Goal: Task Accomplishment & Management: Manage account settings

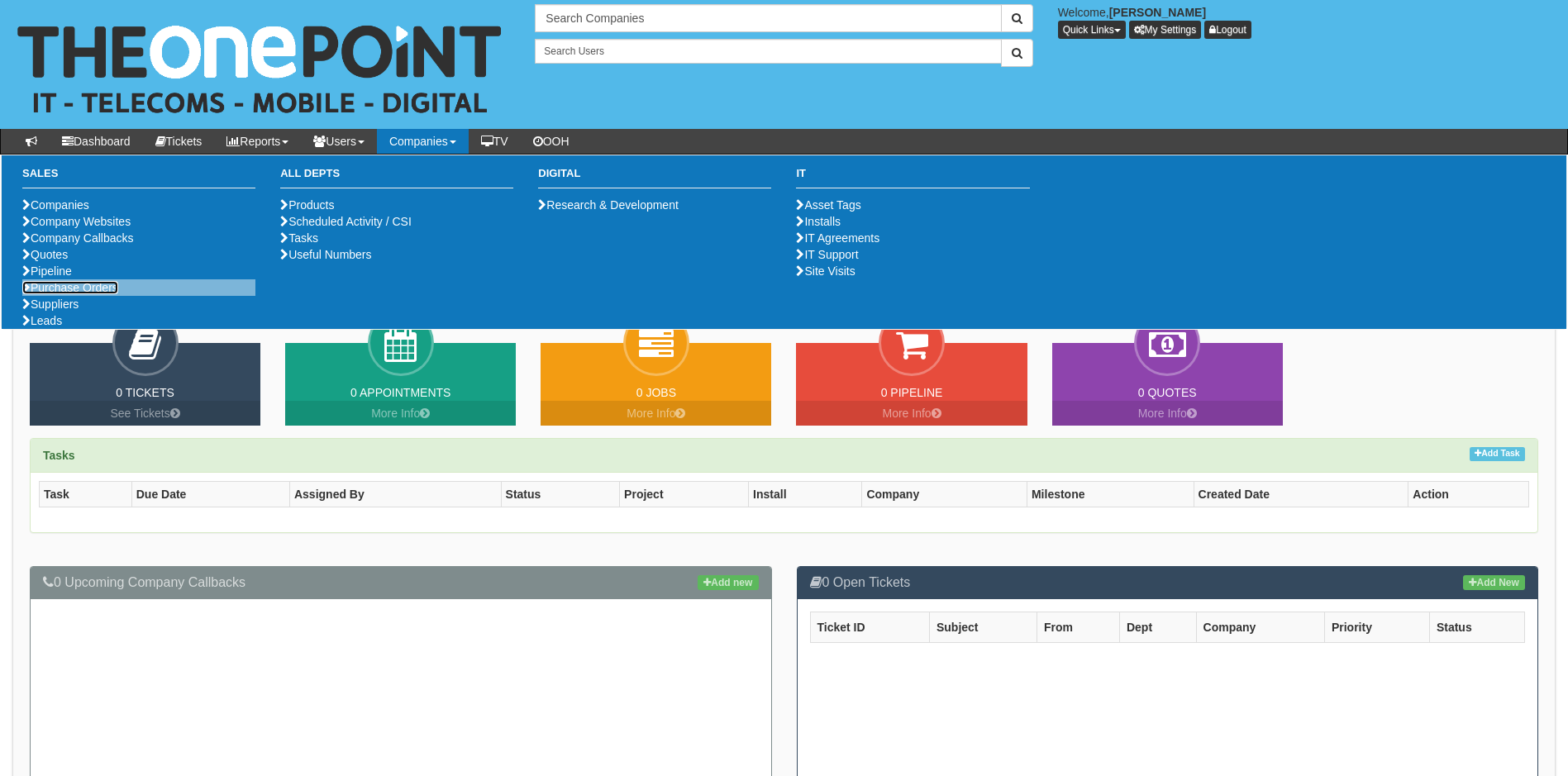
click at [101, 294] on link "Purchase Orders" at bounding box center [70, 287] width 96 height 13
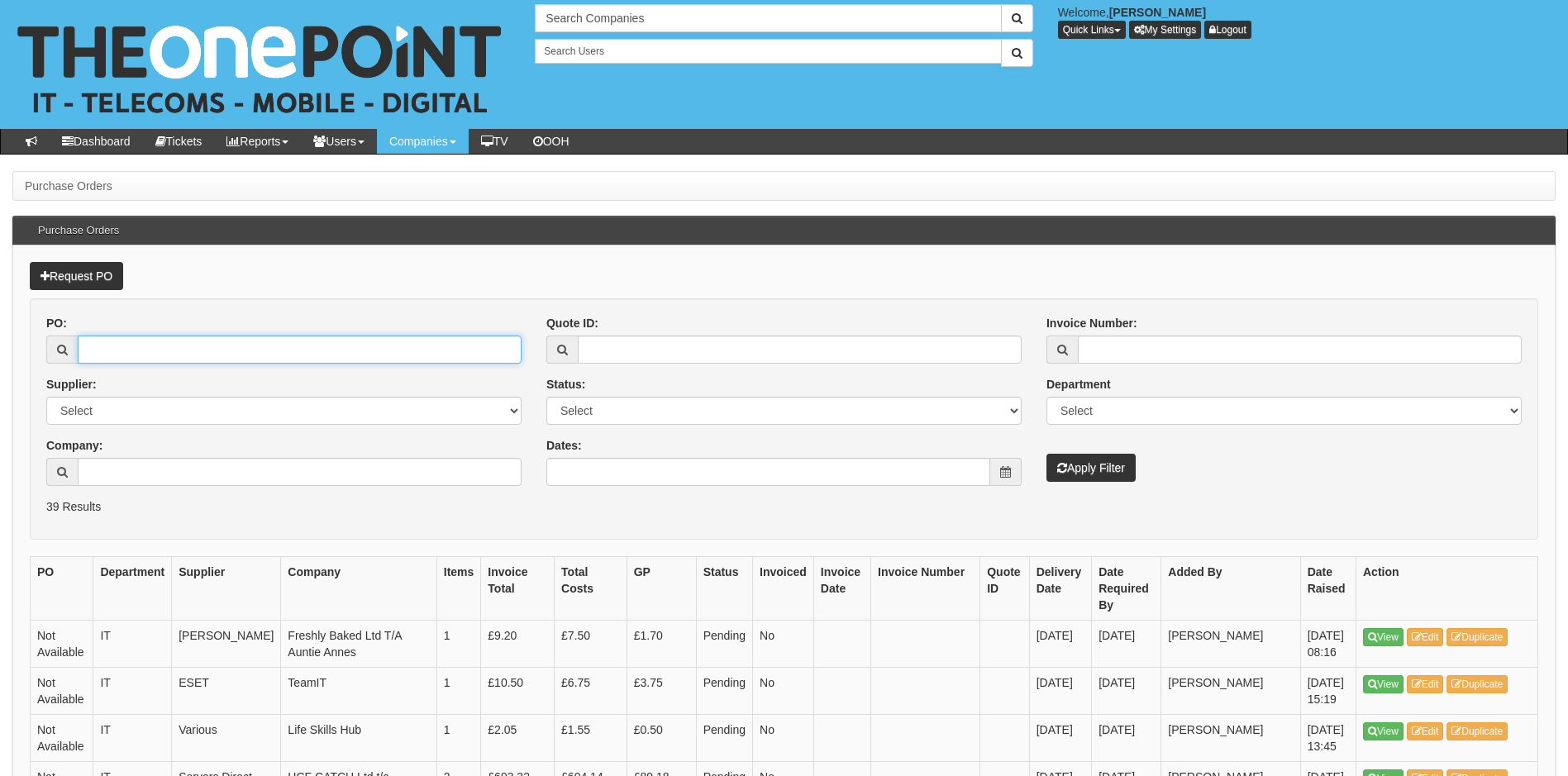
click at [183, 354] on input "PO:" at bounding box center [300, 349] width 444 height 28
type input "19178"
click at [1046, 454] on button "Apply Filter" at bounding box center [1091, 468] width 89 height 28
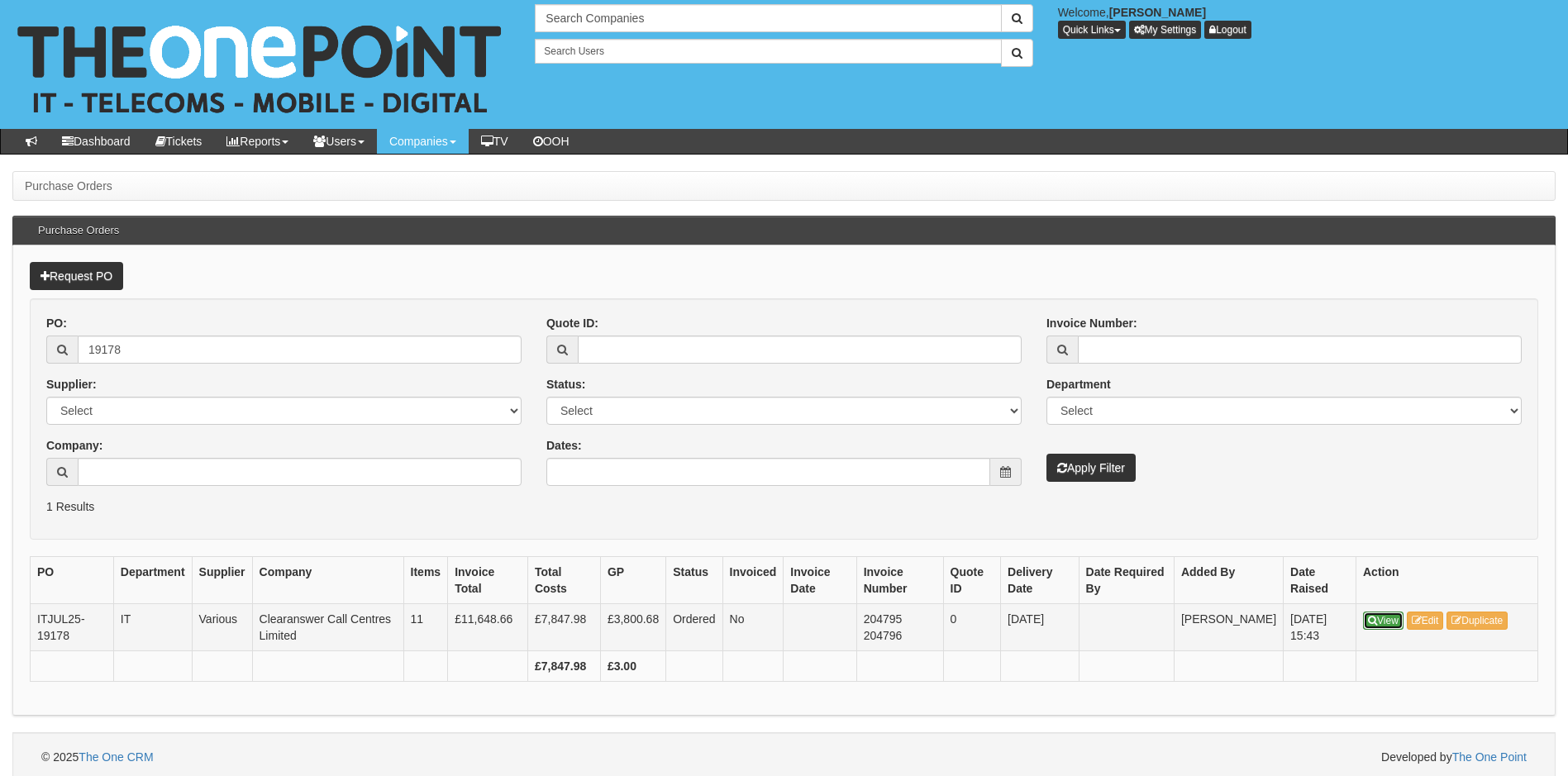
click at [1379, 618] on link "View" at bounding box center [1382, 620] width 41 height 18
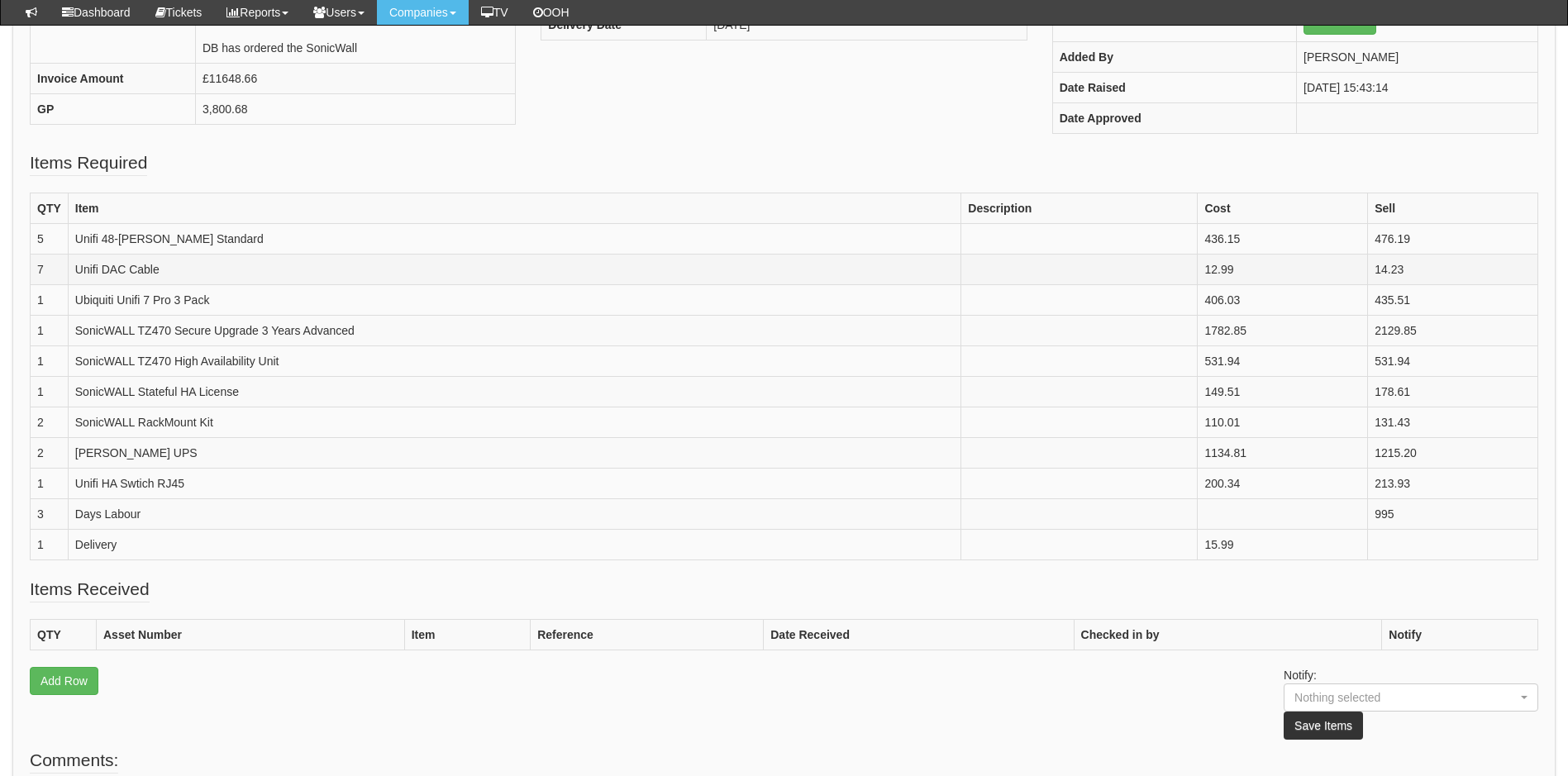
scroll to position [168, 0]
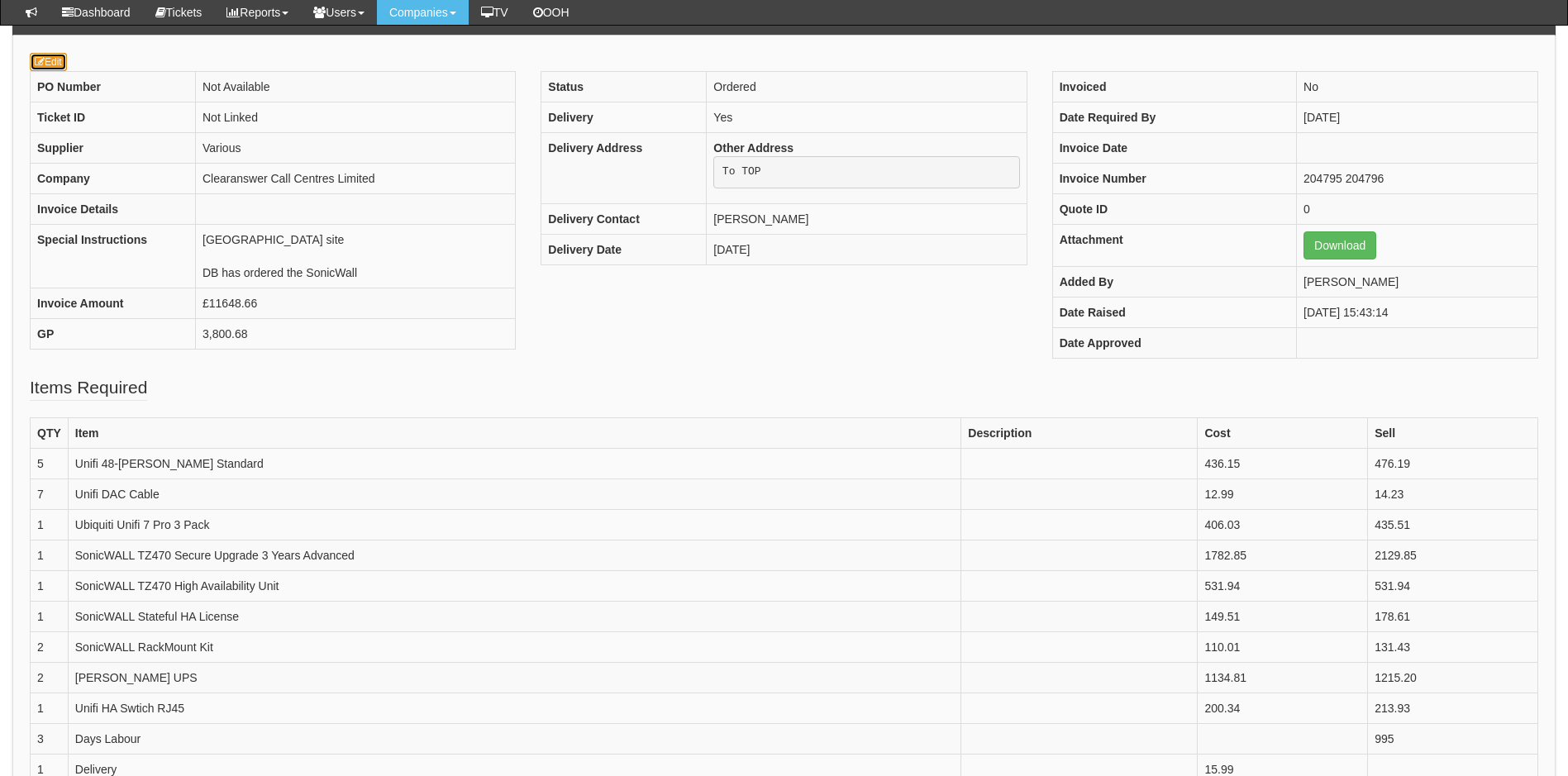
click at [62, 67] on link "Edit" at bounding box center [48, 62] width 37 height 18
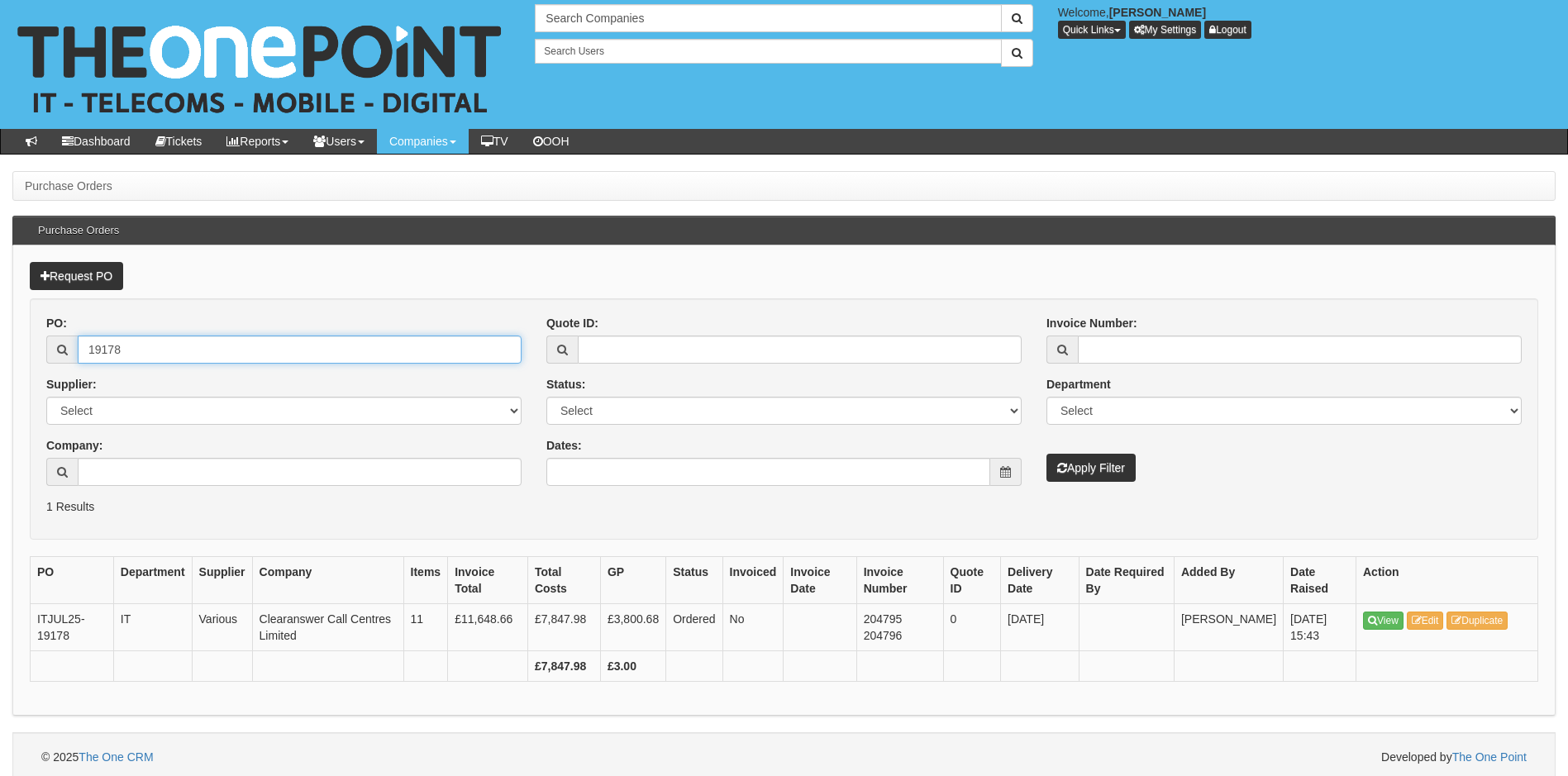
drag, startPoint x: 138, startPoint y: 349, endPoint x: 113, endPoint y: 358, distance: 26.6
click at [113, 358] on input "19178" at bounding box center [300, 349] width 444 height 28
click at [1046, 454] on button "Apply Filter" at bounding box center [1091, 468] width 89 height 28
type input "19172"
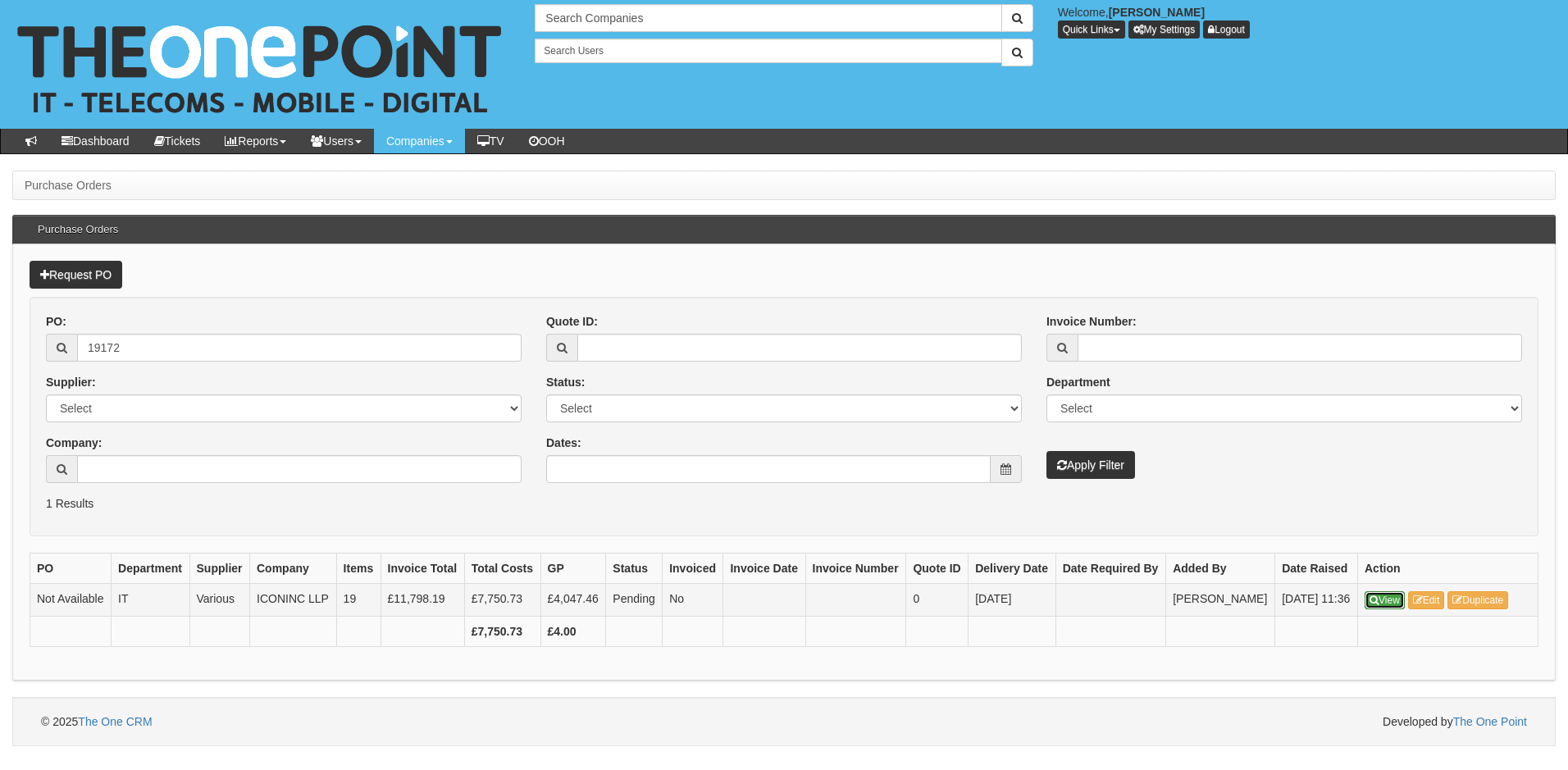
click at [1388, 603] on link "View" at bounding box center [1384, 600] width 40 height 18
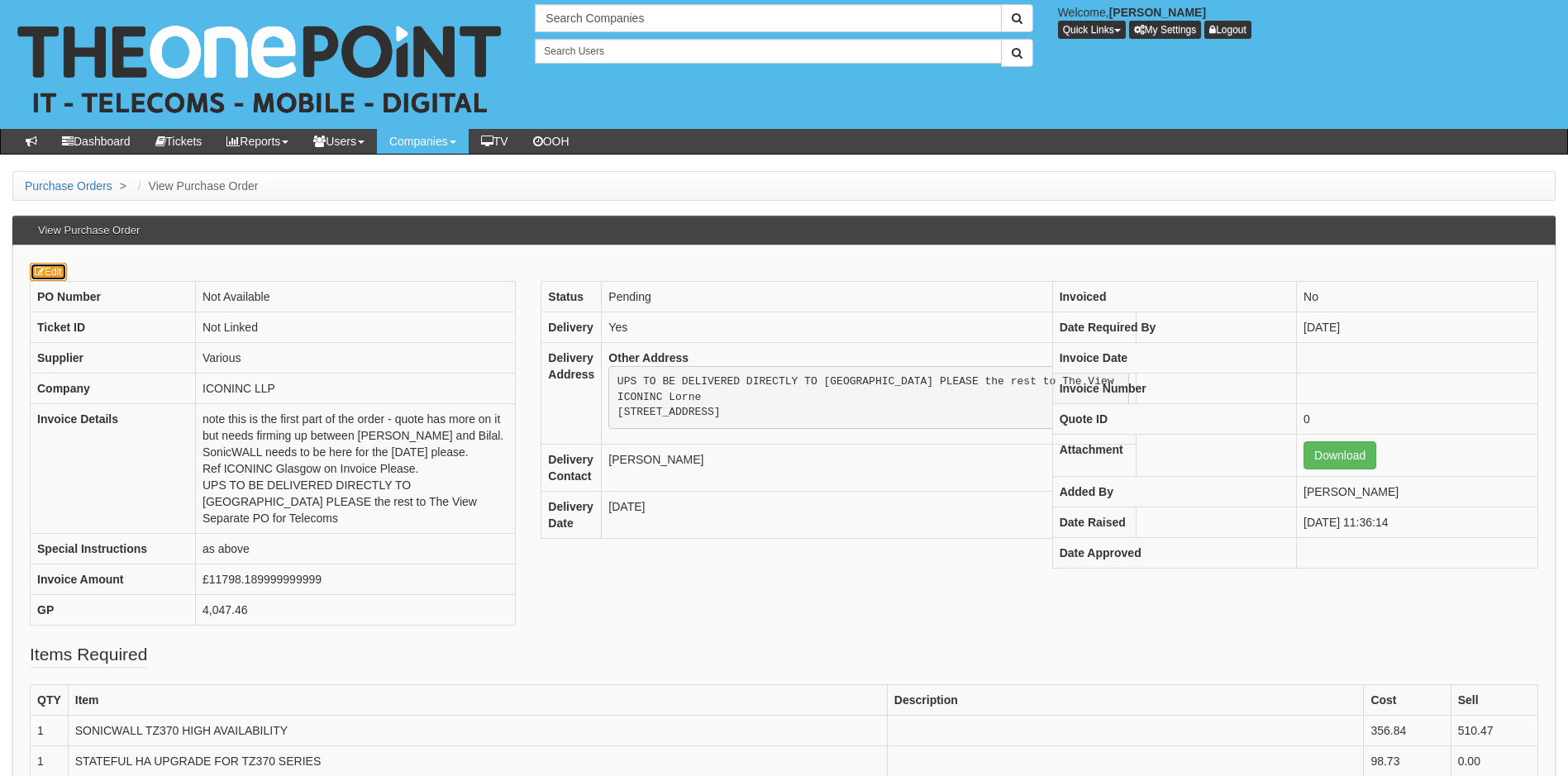
click at [52, 269] on link "Edit" at bounding box center [48, 272] width 37 height 18
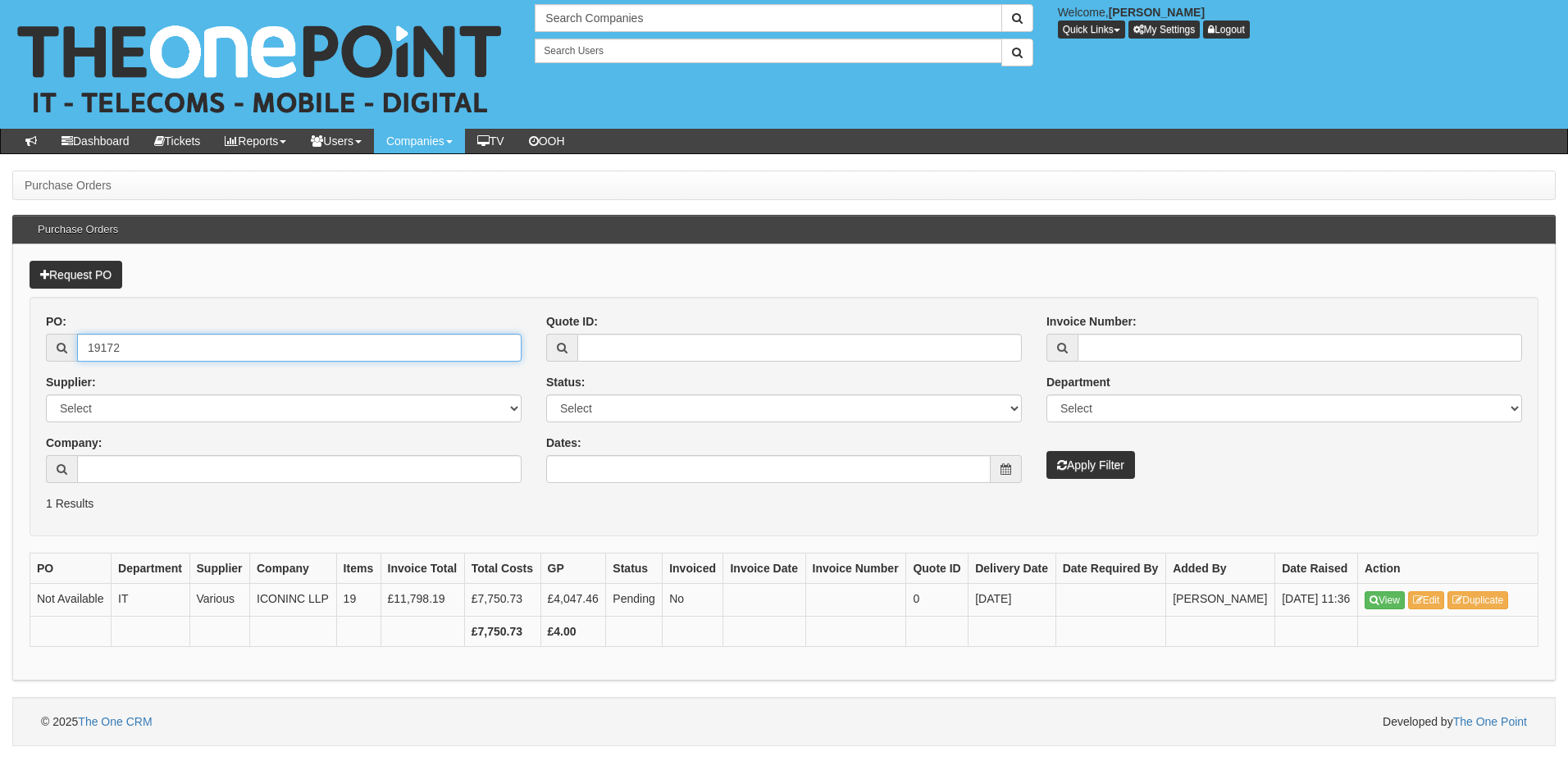
click at [146, 345] on input "19172" at bounding box center [299, 348] width 445 height 28
type input "19171"
click at [1046, 451] on button "Apply Filter" at bounding box center [1091, 465] width 89 height 28
click at [1388, 602] on link "View" at bounding box center [1384, 600] width 40 height 18
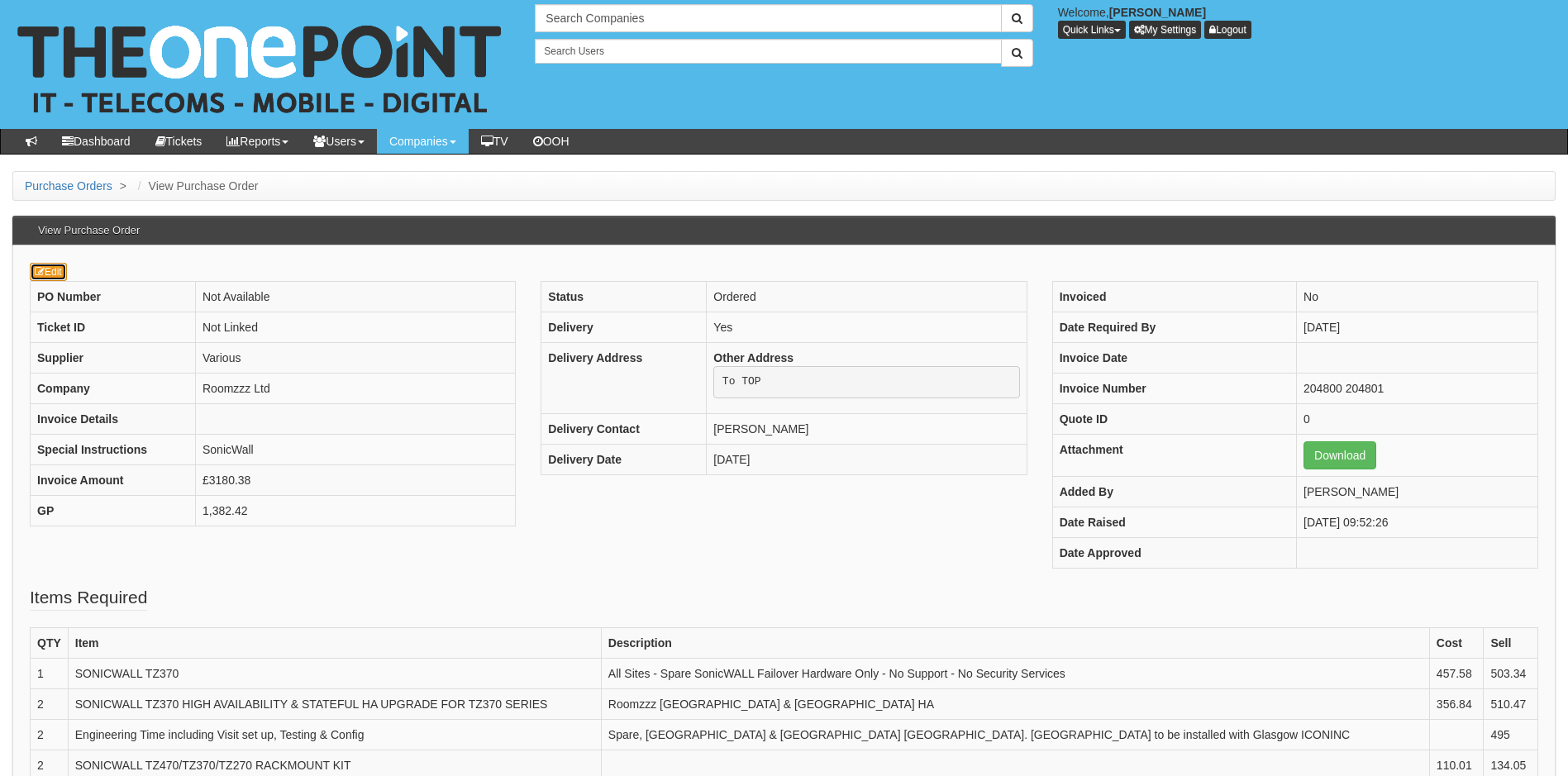
click at [51, 276] on link "Edit" at bounding box center [48, 272] width 37 height 18
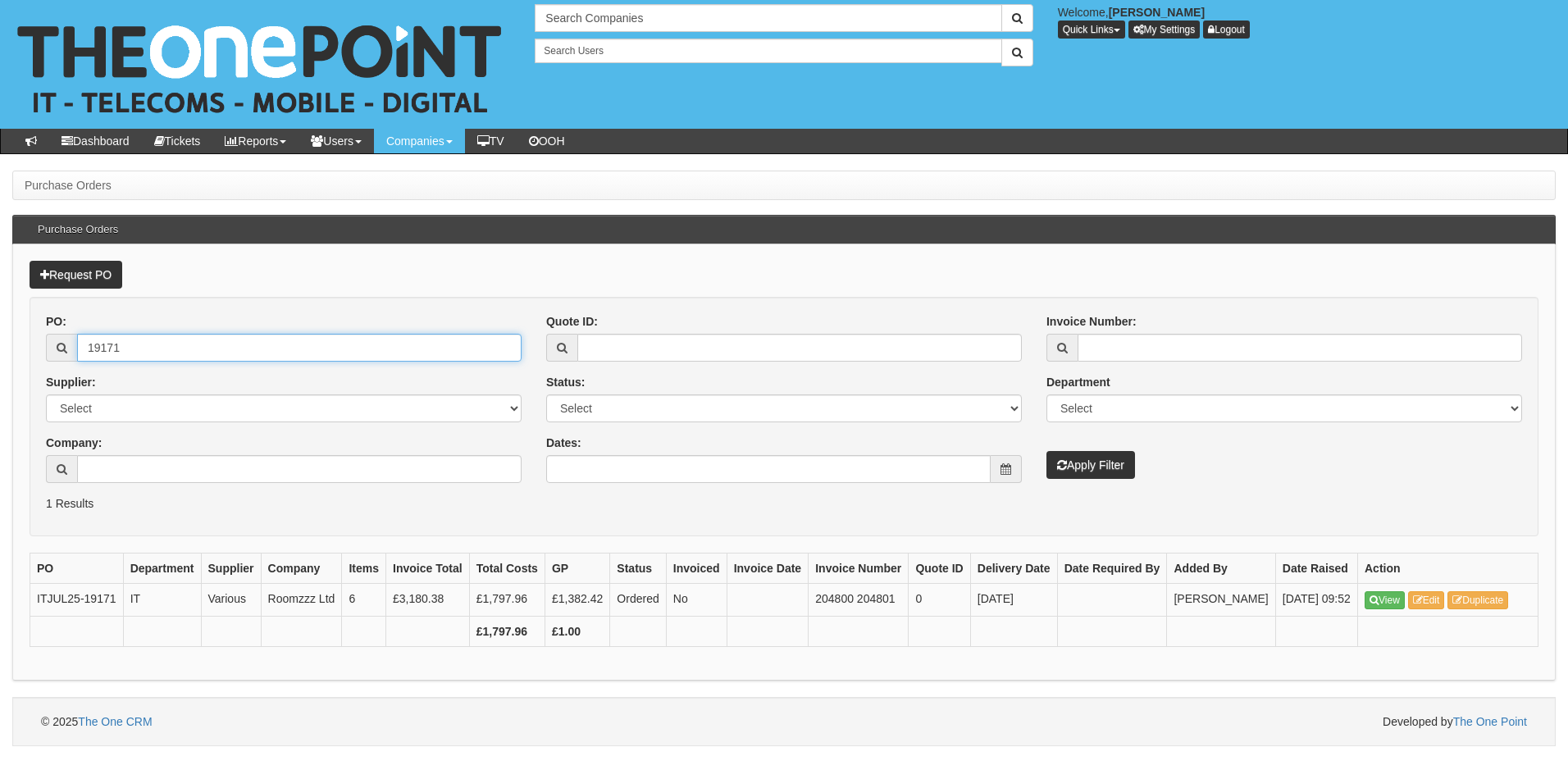
click at [143, 341] on input "19171" at bounding box center [299, 348] width 445 height 28
type input "19117"
click at [1046, 451] on button "Apply Filter" at bounding box center [1091, 465] width 89 height 28
click at [1379, 597] on link "View" at bounding box center [1384, 600] width 40 height 18
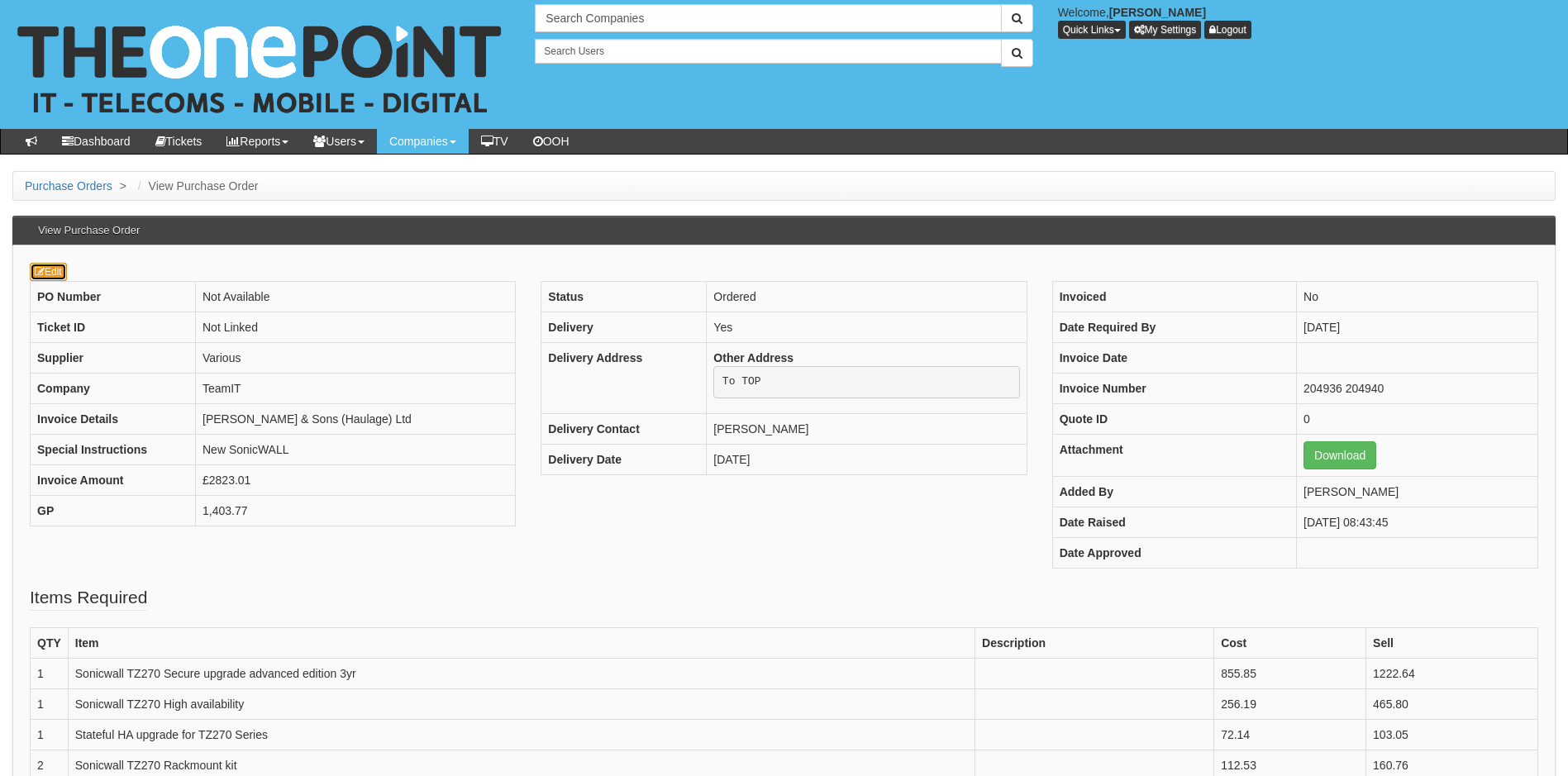
click at [59, 277] on link "Edit" at bounding box center [48, 272] width 37 height 18
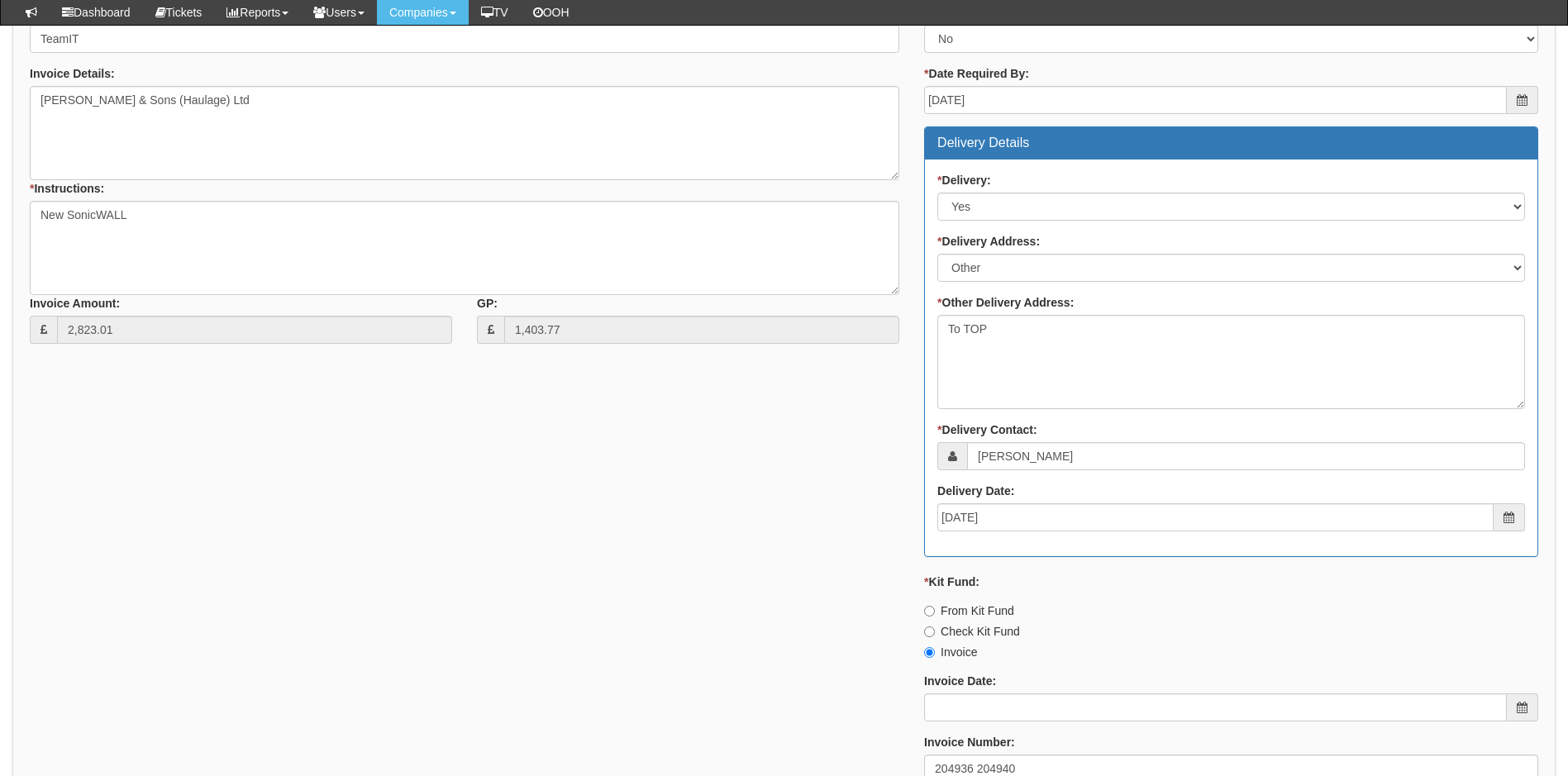
scroll to position [670, 0]
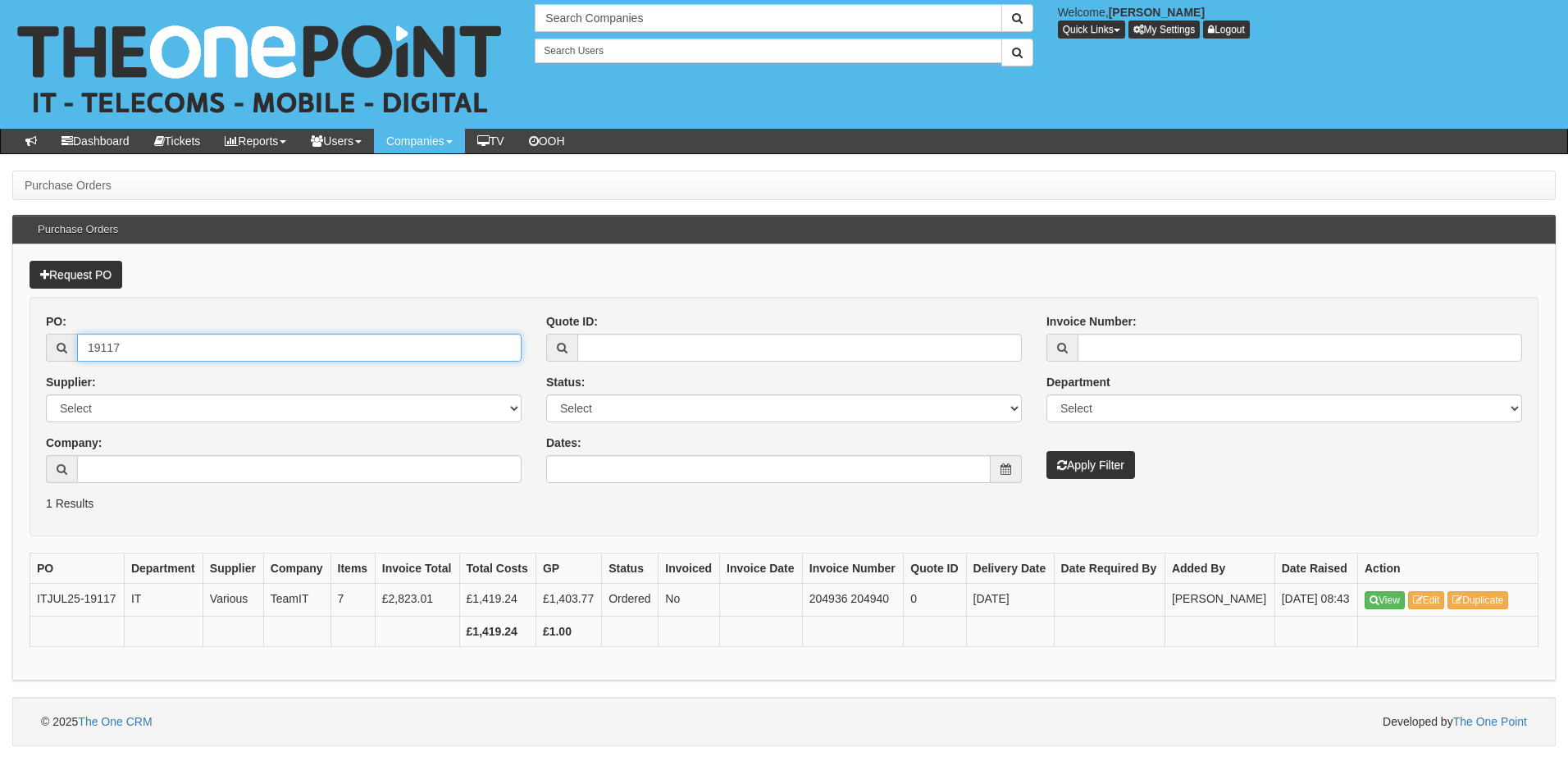
click at [125, 345] on input "19117" at bounding box center [299, 348] width 445 height 28
type input "19074"
click at [1046, 451] on button "Apply Filter" at bounding box center [1091, 465] width 89 height 28
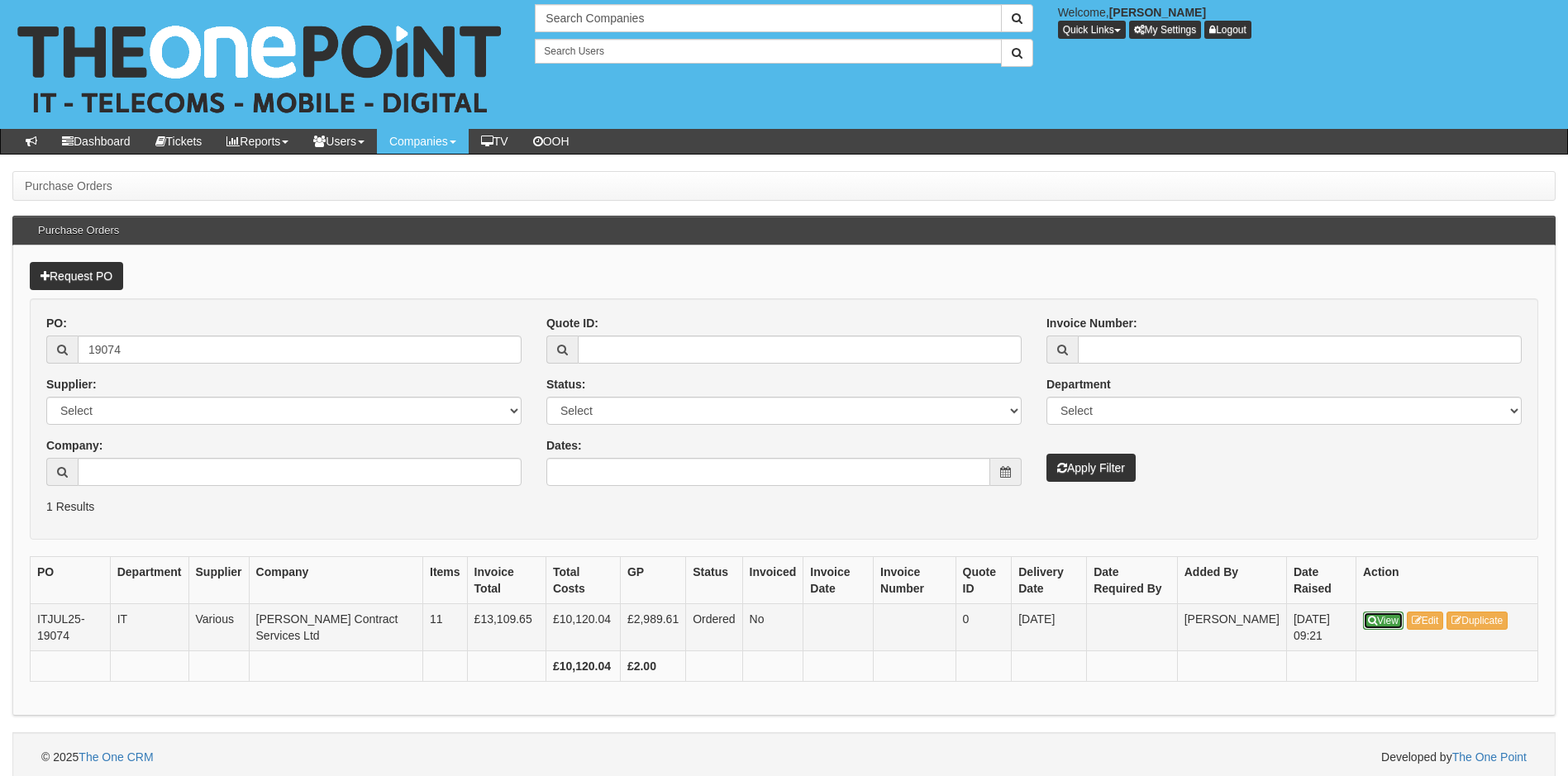
click at [1387, 619] on link "View" at bounding box center [1382, 620] width 41 height 18
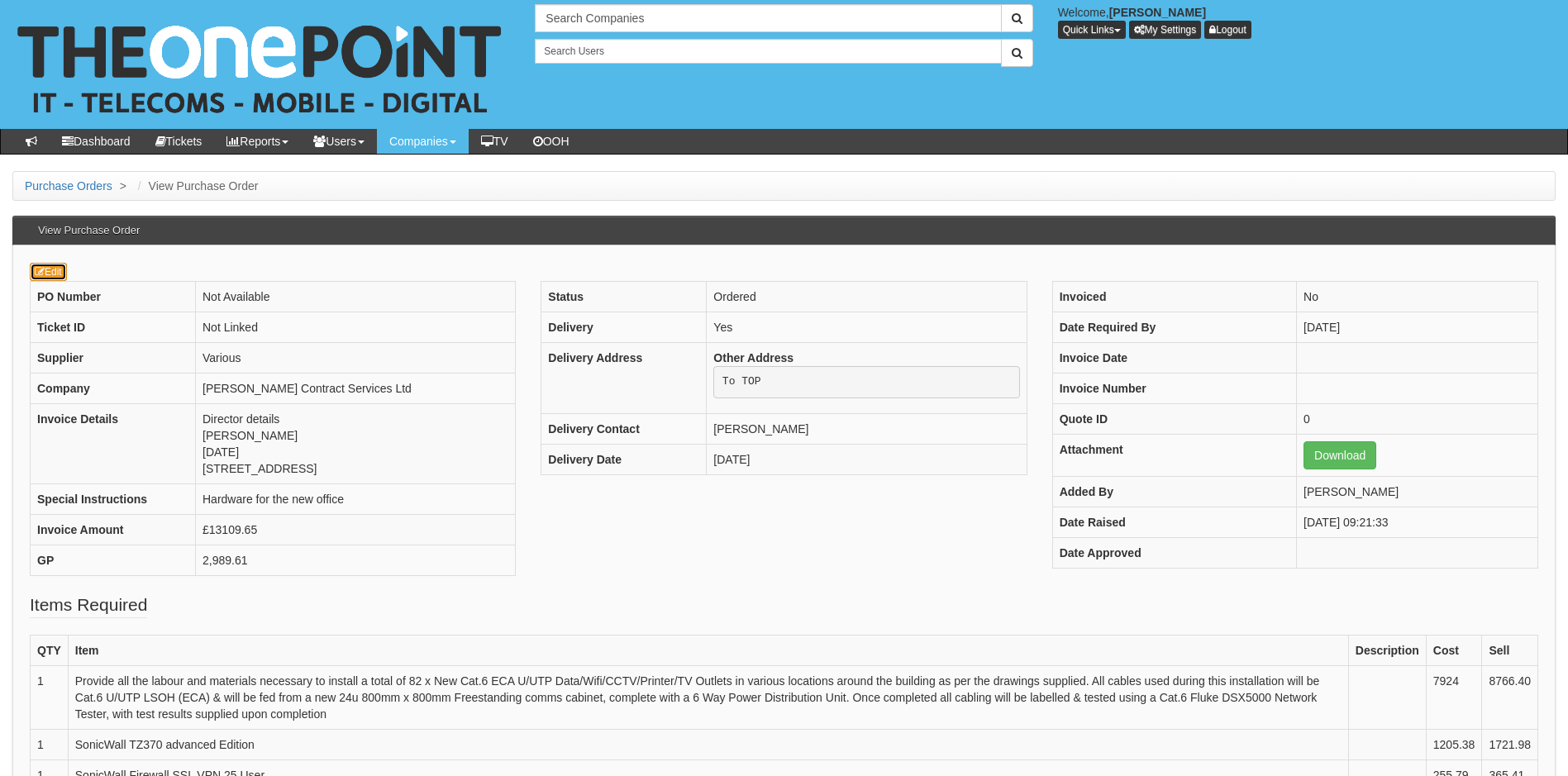
click at [54, 273] on link "Edit" at bounding box center [48, 272] width 37 height 18
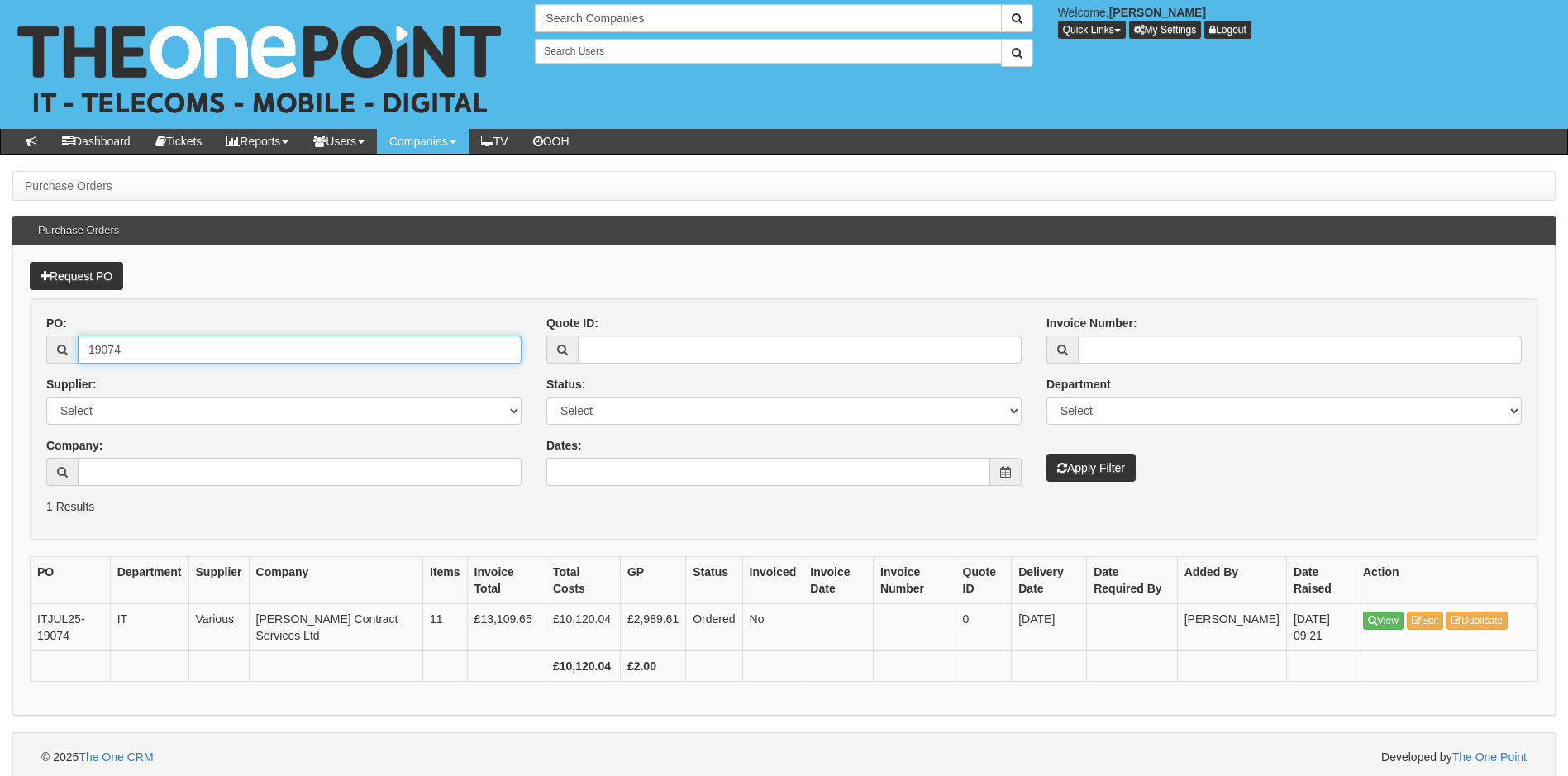
drag, startPoint x: 138, startPoint y: 347, endPoint x: 96, endPoint y: 353, distance: 42.4
click at [96, 353] on input "19074" at bounding box center [300, 349] width 444 height 28
type input "17344"
click at [1046, 454] on button "Apply Filter" at bounding box center [1091, 468] width 89 height 28
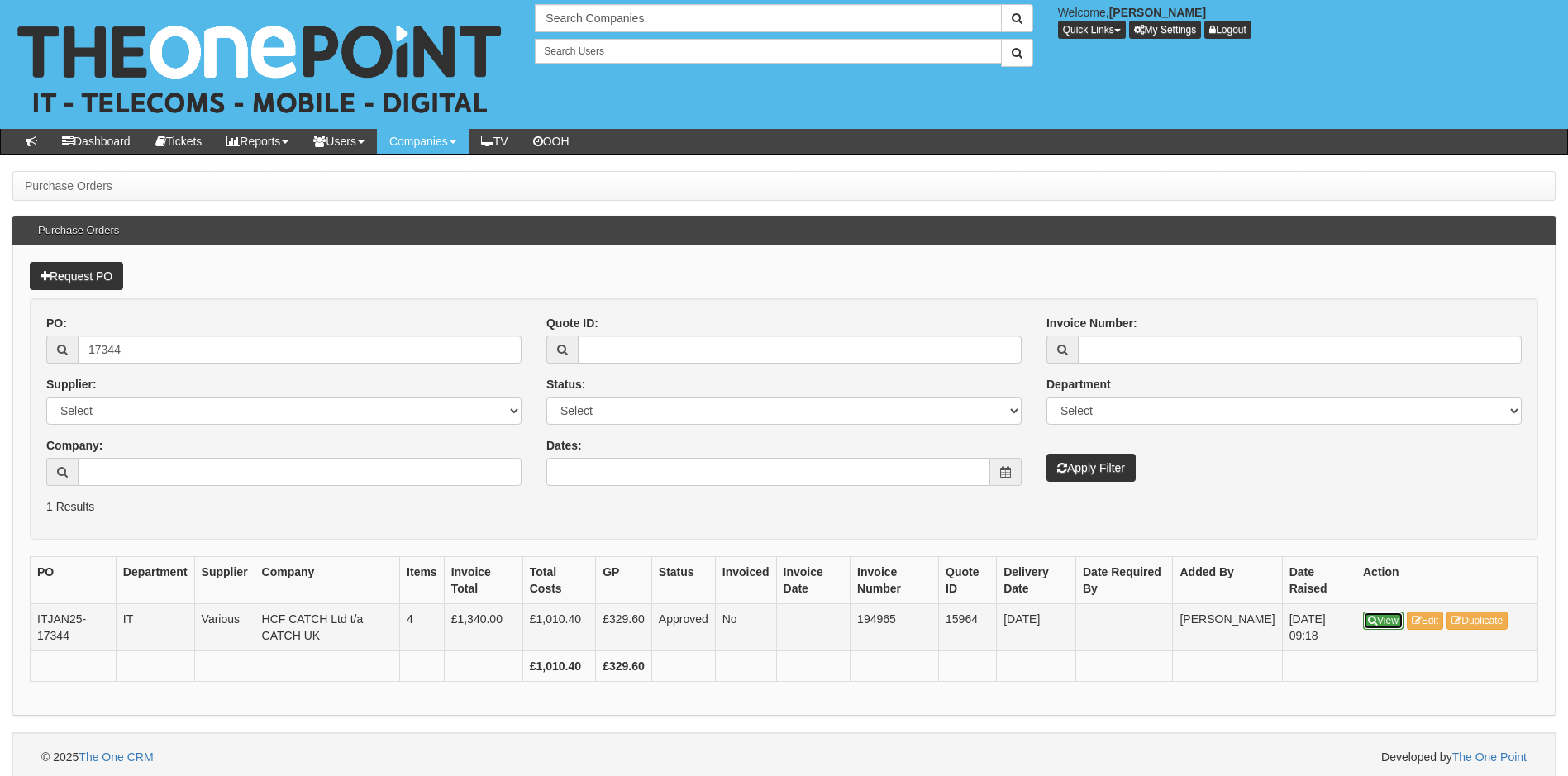
click at [1384, 616] on link "View" at bounding box center [1382, 620] width 41 height 18
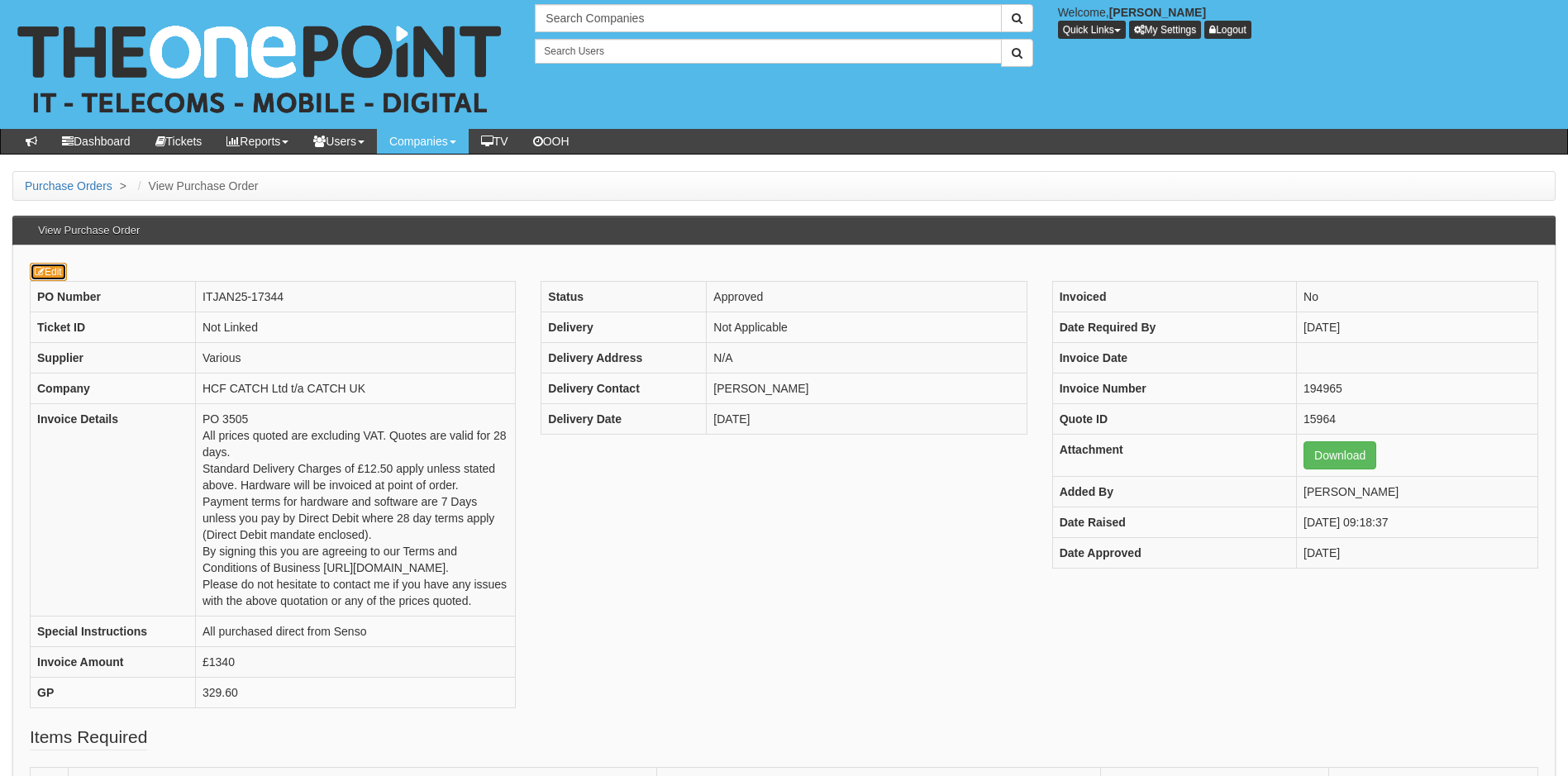
click at [60, 272] on link "Edit" at bounding box center [48, 272] width 37 height 18
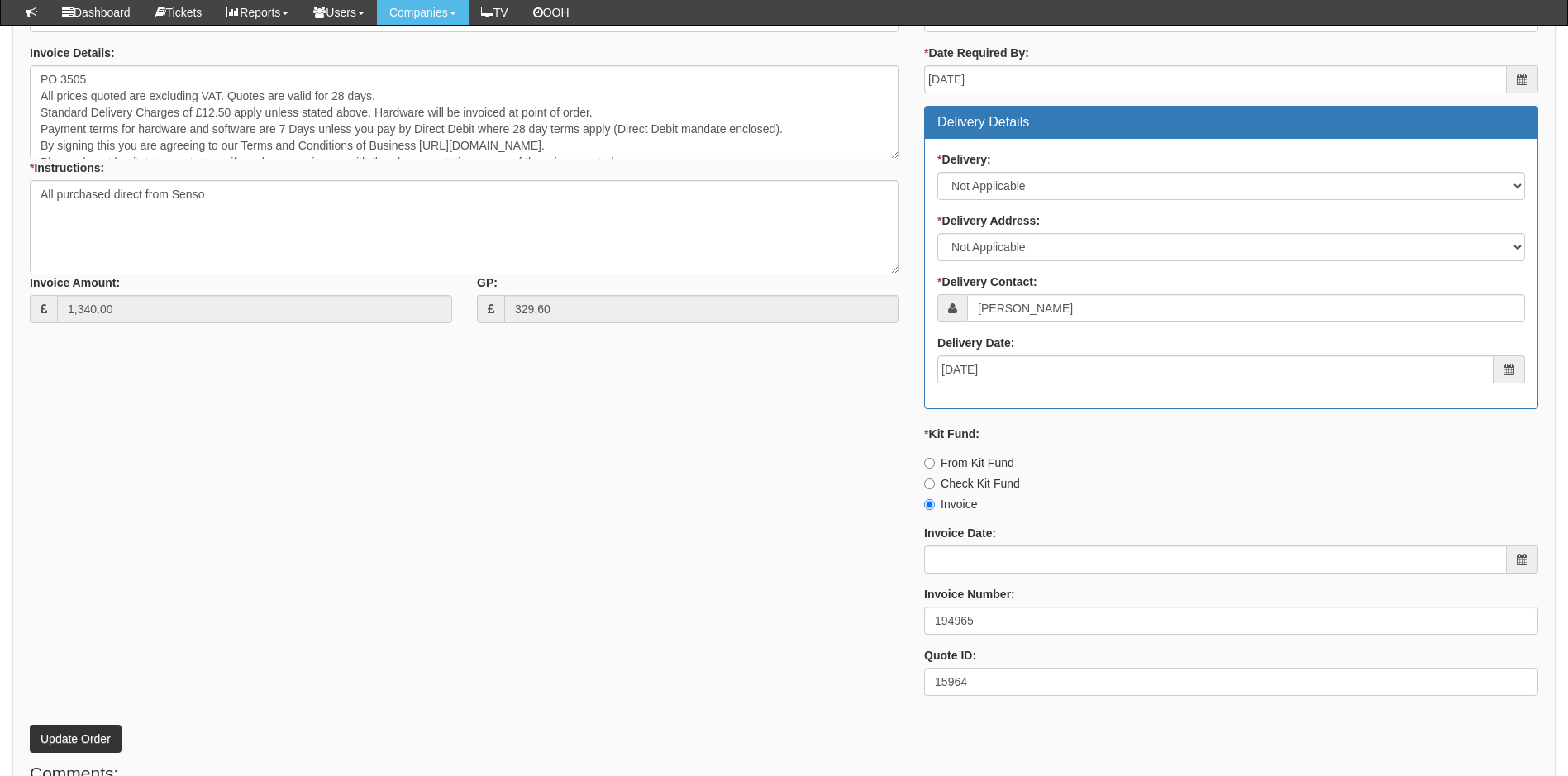
scroll to position [874, 0]
